Goal: Transaction & Acquisition: Purchase product/service

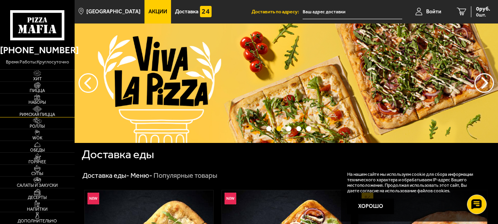
click at [31, 111] on img at bounding box center [37, 109] width 20 height 7
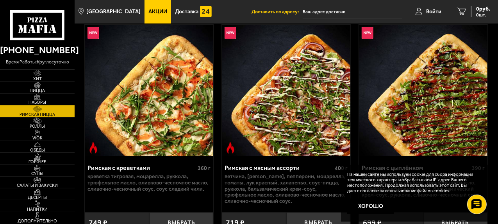
scroll to position [78, 0]
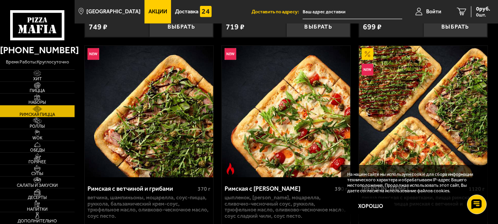
scroll to position [242, 0]
